Goal: Find contact information: Find contact information

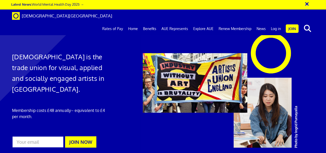
scroll to position [0, 1]
click at [154, 22] on link "Benefits" at bounding box center [150, 28] width 18 height 13
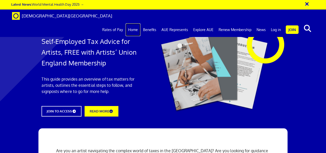
click at [136, 23] on link "Home" at bounding box center [133, 29] width 15 height 13
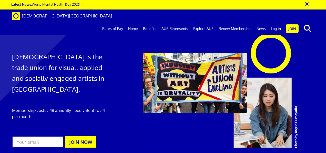
scroll to position [0, 1]
click at [113, 62] on div at bounding box center [163, 95] width 326 height 181
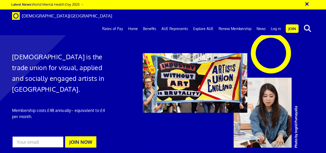
scroll to position [180, 0]
drag, startPoint x: 187, startPoint y: 52, endPoint x: 255, endPoint y: 106, distance: 86.5
drag, startPoint x: 255, startPoint y: 106, endPoint x: 183, endPoint y: 39, distance: 97.8
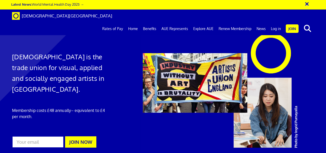
drag, startPoint x: 189, startPoint y: 51, endPoint x: 217, endPoint y: 85, distance: 44.1
click at [136, 22] on link "Home" at bounding box center [133, 28] width 15 height 13
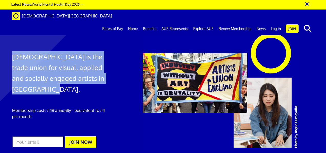
drag, startPoint x: 13, startPoint y: 55, endPoint x: 57, endPoint y: 88, distance: 55.4
click at [57, 88] on h1 "Artists' Union England is the trade union for visual, applied and socially enga…" at bounding box center [60, 72] width 96 height 43
drag, startPoint x: 57, startPoint y: 88, endPoint x: 32, endPoint y: 68, distance: 31.6
copy h1 "Artists' Union England is the trade union for visual, applied and socially enga…"
click at [149, 22] on link "Benefits" at bounding box center [150, 28] width 18 height 13
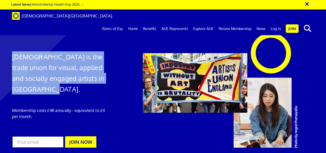
scroll to position [278, 0]
click at [133, 22] on link "Home" at bounding box center [133, 28] width 15 height 13
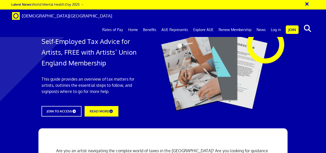
scroll to position [0, 1]
click at [135, 23] on link "Home" at bounding box center [133, 29] width 15 height 13
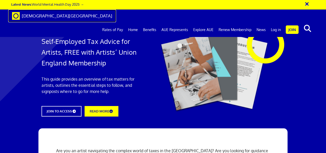
click at [62, 15] on span "[DEMOGRAPHIC_DATA][GEOGRAPHIC_DATA]" at bounding box center [67, 15] width 91 height 5
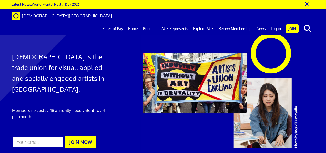
scroll to position [0, 1]
click at [139, 22] on link "Home" at bounding box center [133, 28] width 15 height 13
click at [266, 22] on link "News" at bounding box center [261, 28] width 14 height 13
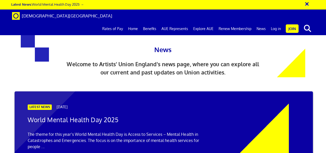
scroll to position [539, 0]
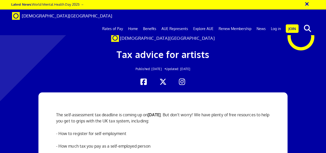
scroll to position [128, 0]
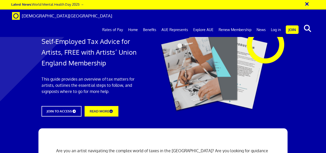
scroll to position [1282, 0]
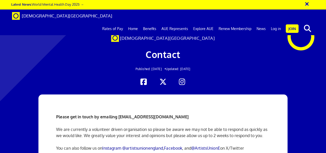
scroll to position [51, 0]
click at [184, 114] on p "Please get in touch by emailing [EMAIL_ADDRESS][DOMAIN_NAME]" at bounding box center [163, 117] width 214 height 6
drag, startPoint x: 119, startPoint y: 64, endPoint x: 186, endPoint y: 66, distance: 67.7
click at [186, 114] on p "Please get in touch by emailing [EMAIL_ADDRESS][DOMAIN_NAME]" at bounding box center [163, 117] width 214 height 6
drag, startPoint x: 186, startPoint y: 66, endPoint x: 180, endPoint y: 65, distance: 7.0
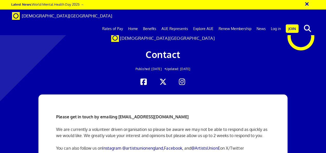
copy strong "[EMAIL_ADDRESS][DOMAIN_NAME]"
